Goal: Connect with others: Connect with others

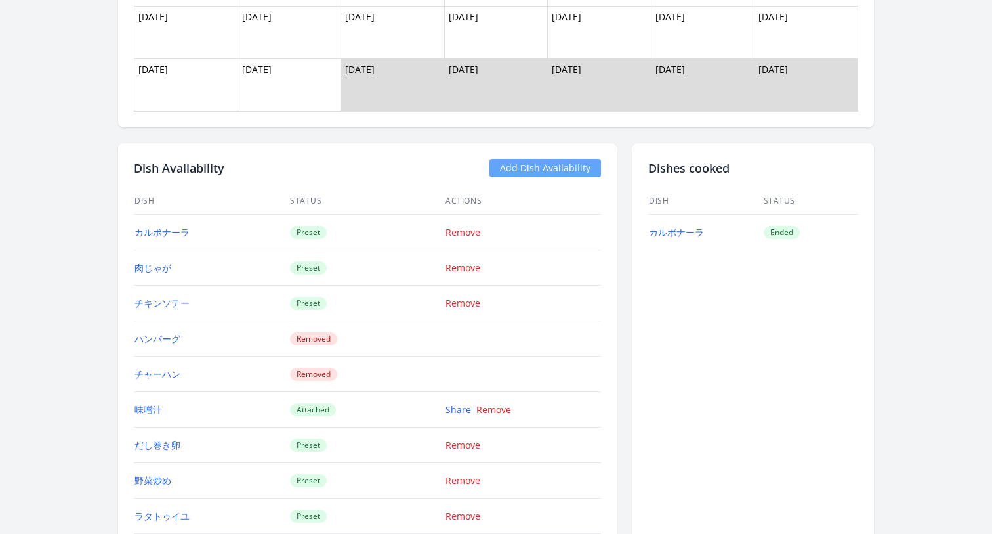
scroll to position [1470, 0]
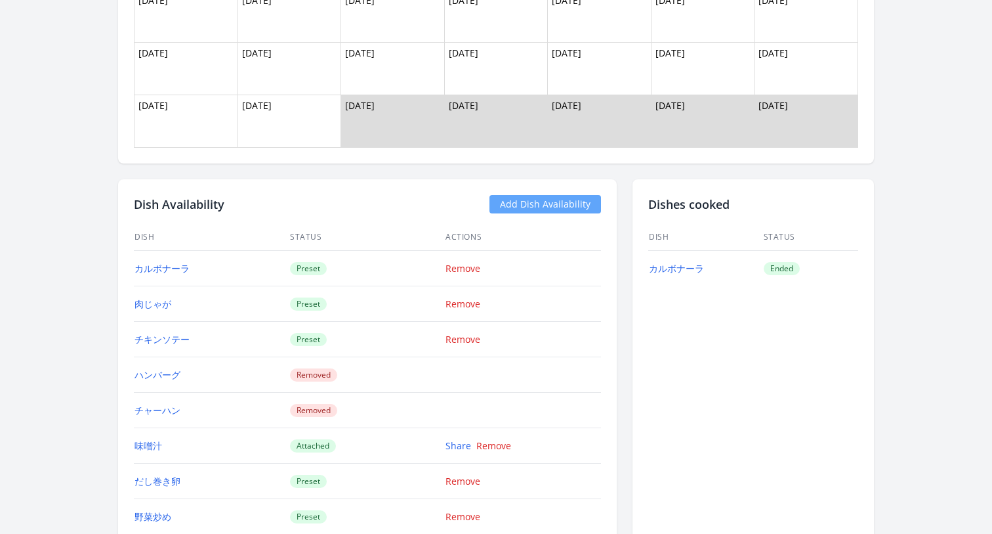
click at [524, 203] on link "Add Dish Availability" at bounding box center [546, 204] width 112 height 18
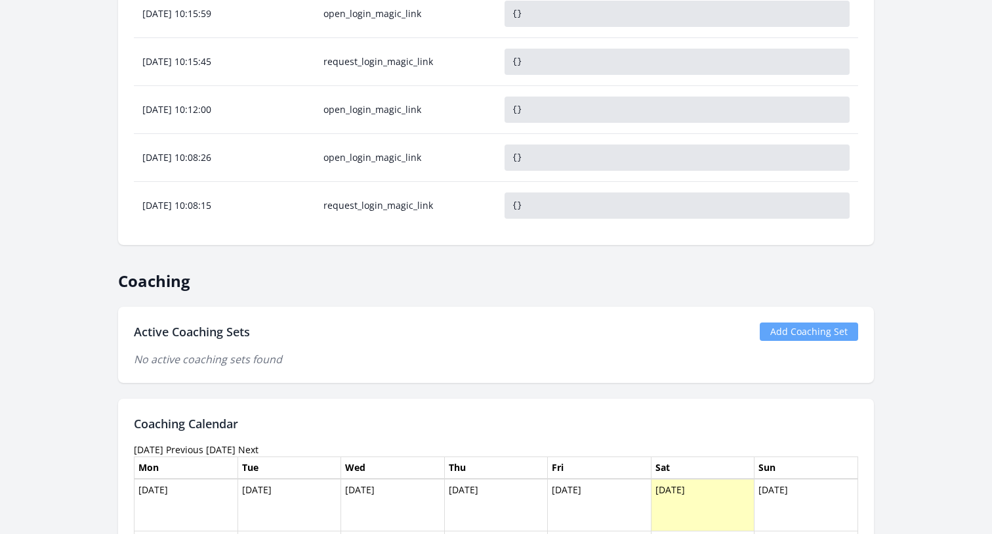
scroll to position [874, 0]
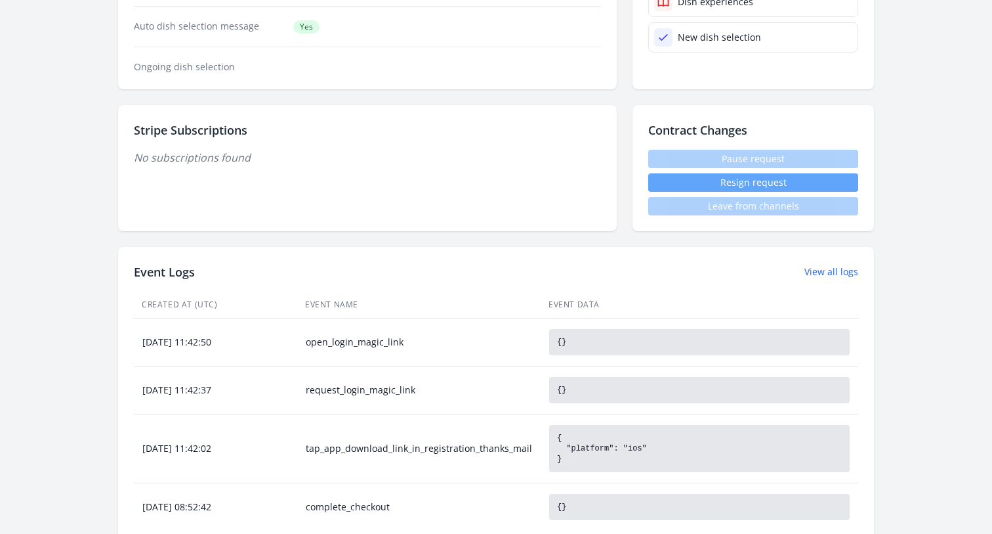
scroll to position [5, 0]
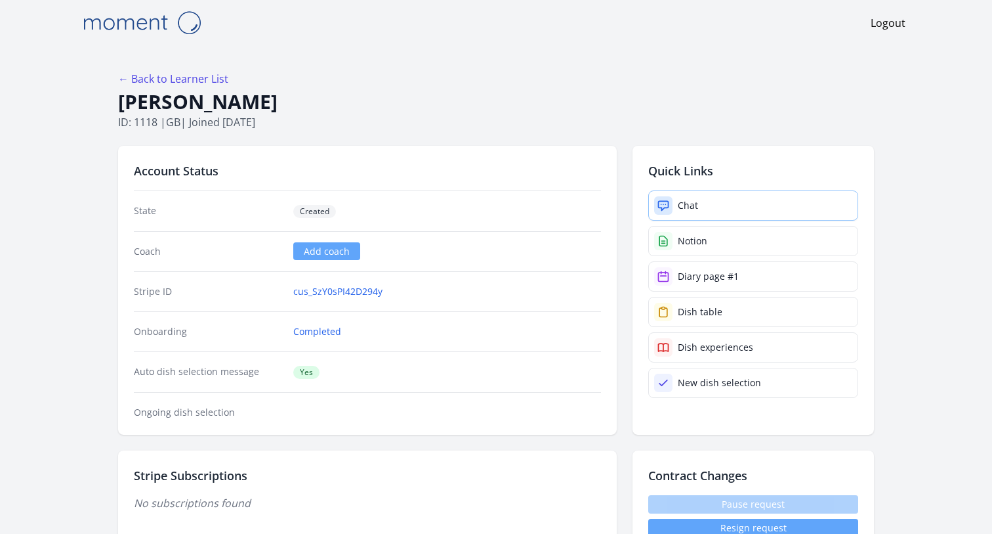
click at [677, 198] on link "Chat" at bounding box center [753, 205] width 210 height 30
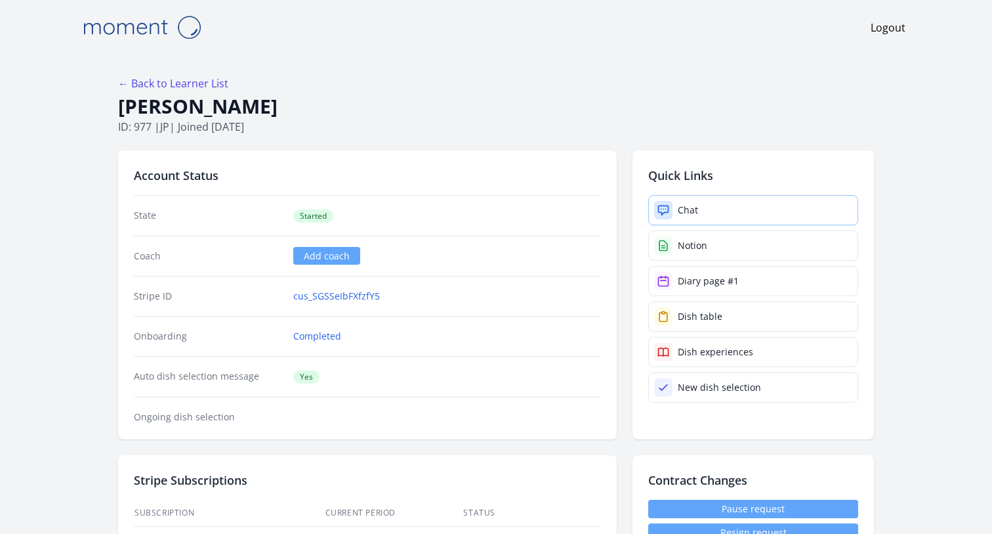
click at [689, 210] on div "Chat" at bounding box center [688, 209] width 20 height 13
